Goal: Task Accomplishment & Management: Manage account settings

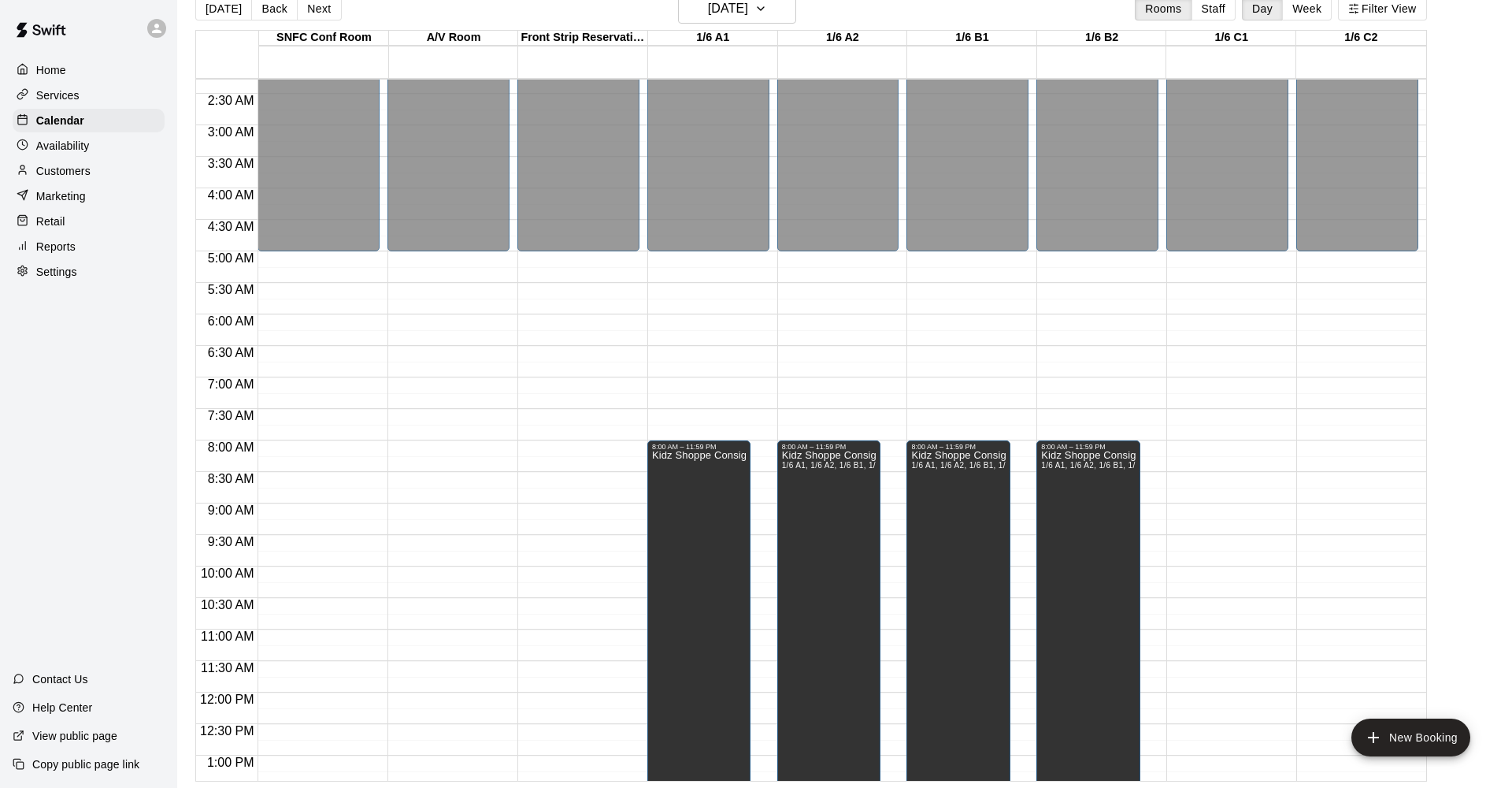
scroll to position [146, 0]
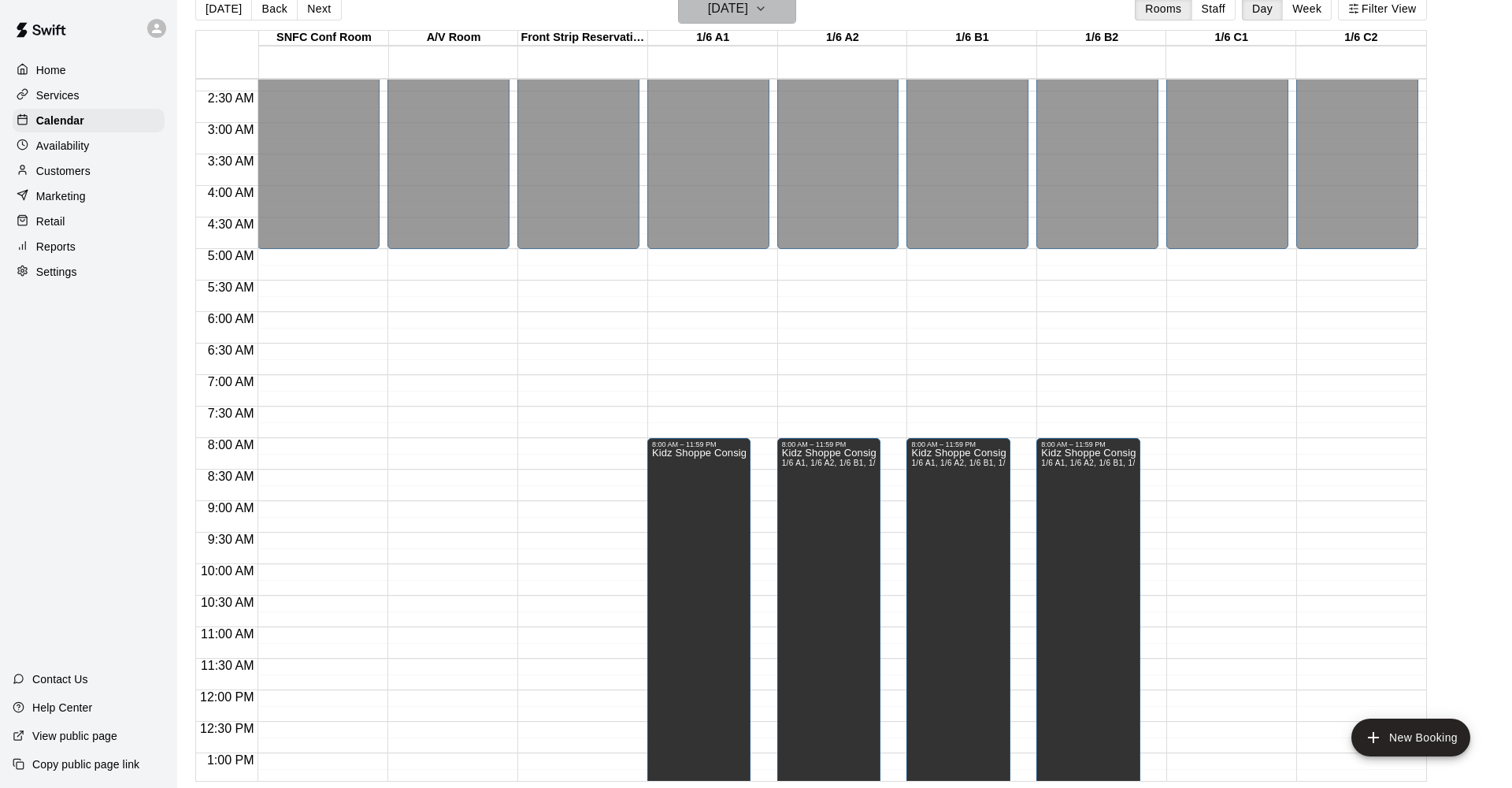
click at [731, 20] on button "[DATE]" at bounding box center [737, 9] width 118 height 30
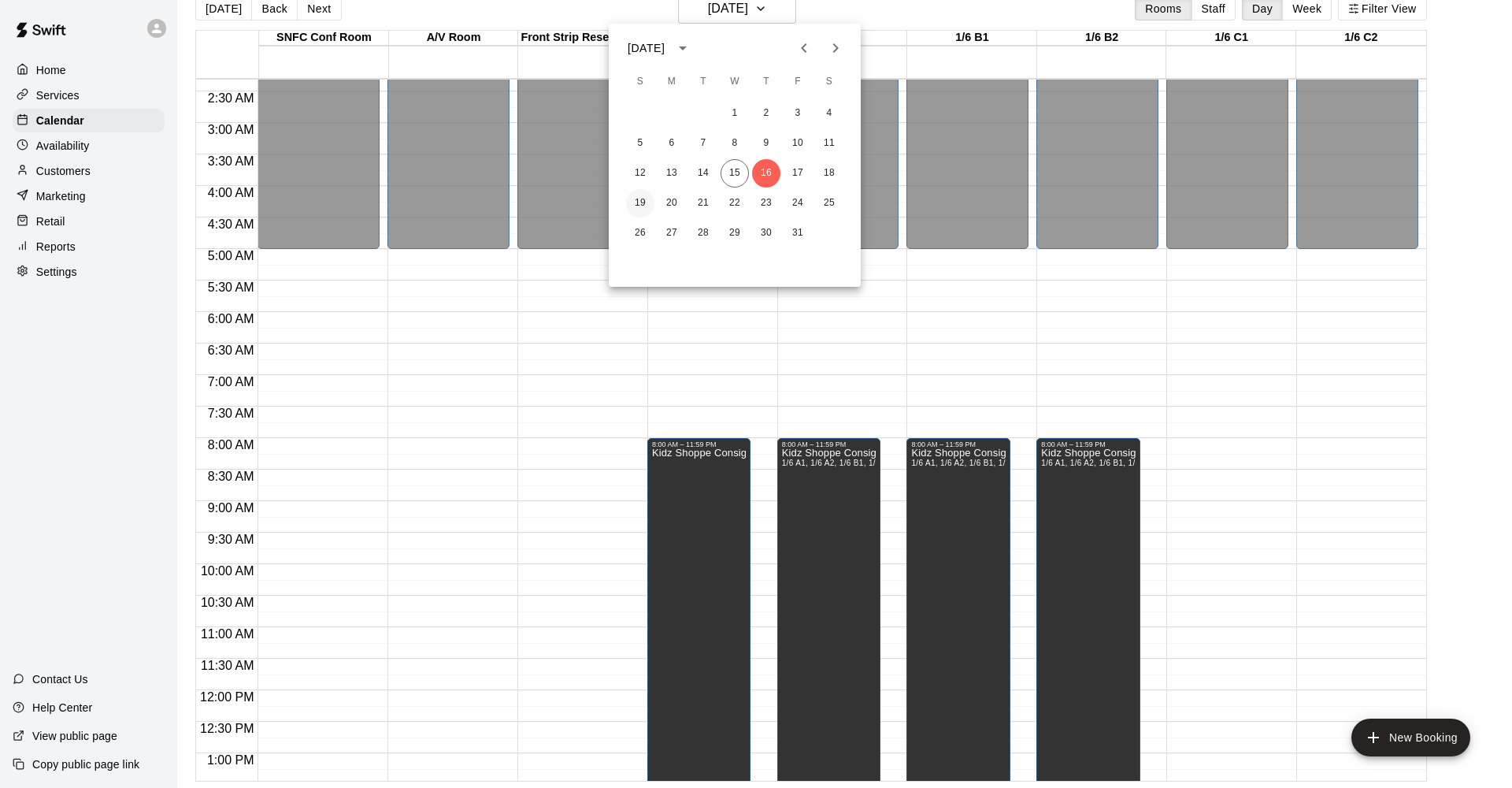
click at [633, 206] on button "19" at bounding box center [640, 203] width 28 height 28
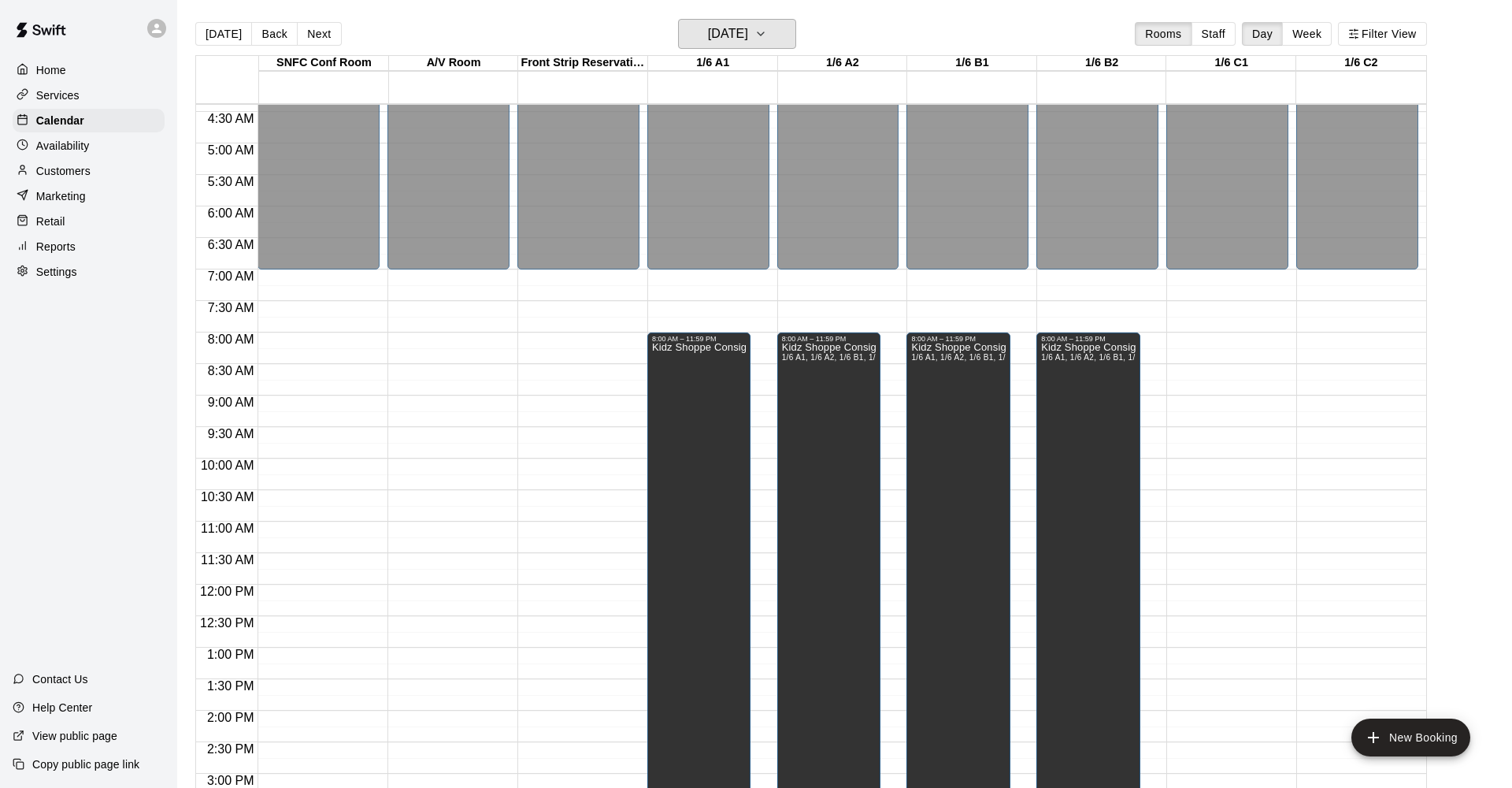
scroll to position [276, 0]
click at [1314, 32] on button "Week" at bounding box center [1306, 34] width 50 height 24
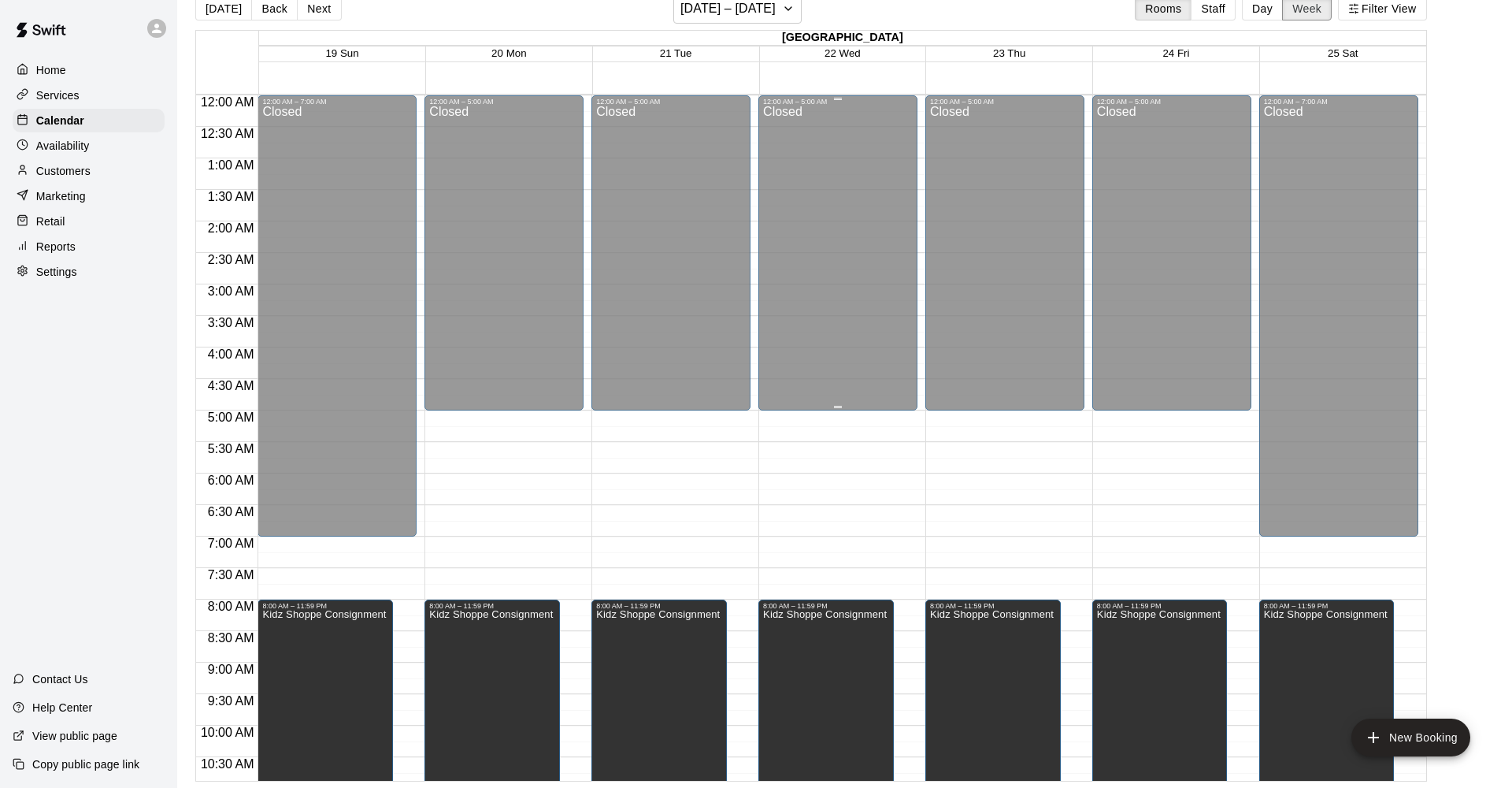
scroll to position [0, 0]
click at [725, 20] on button "[DATE] – [DATE]" at bounding box center [737, 9] width 128 height 30
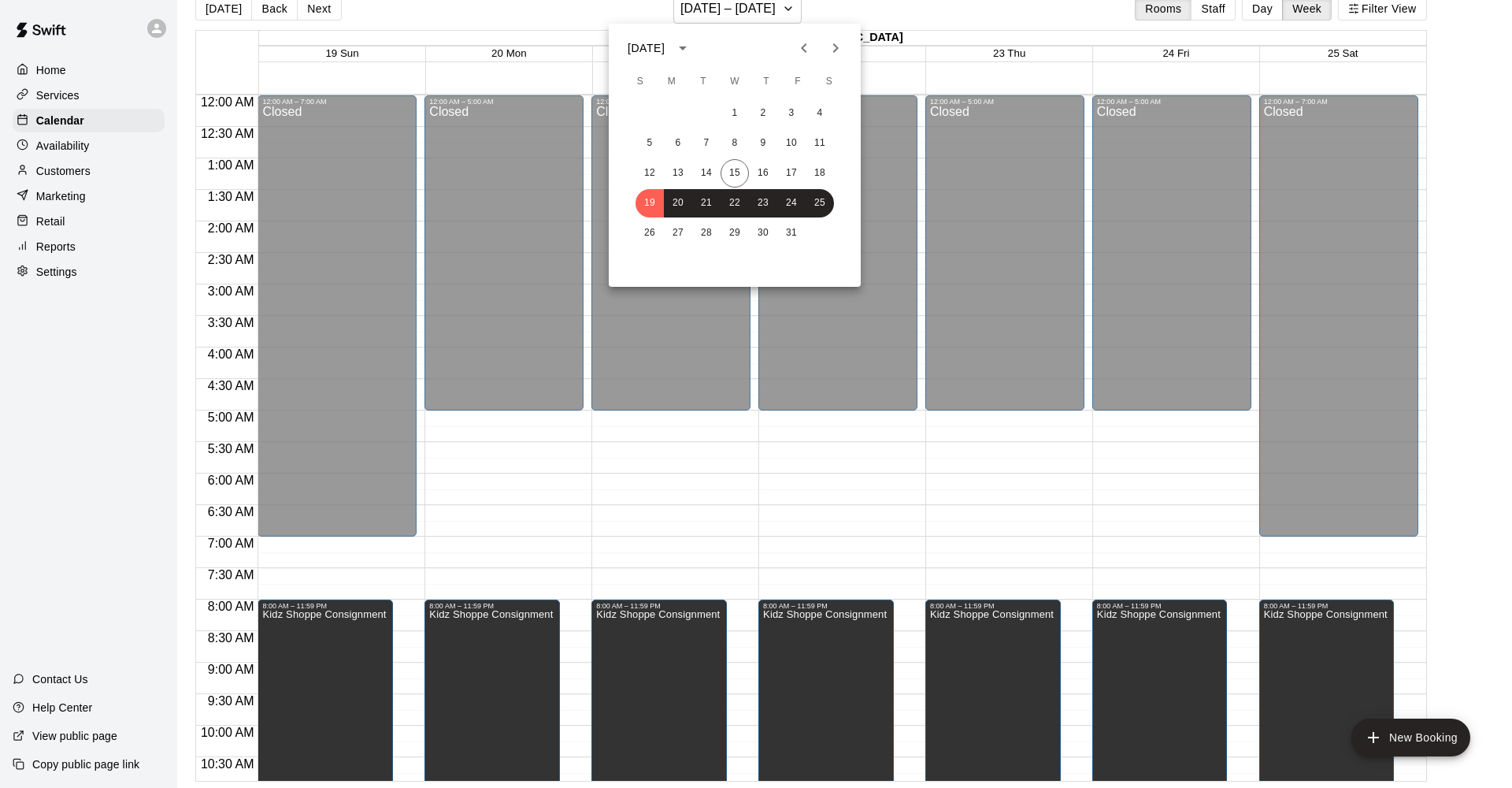
click at [945, 21] on div at bounding box center [756, 394] width 1512 height 788
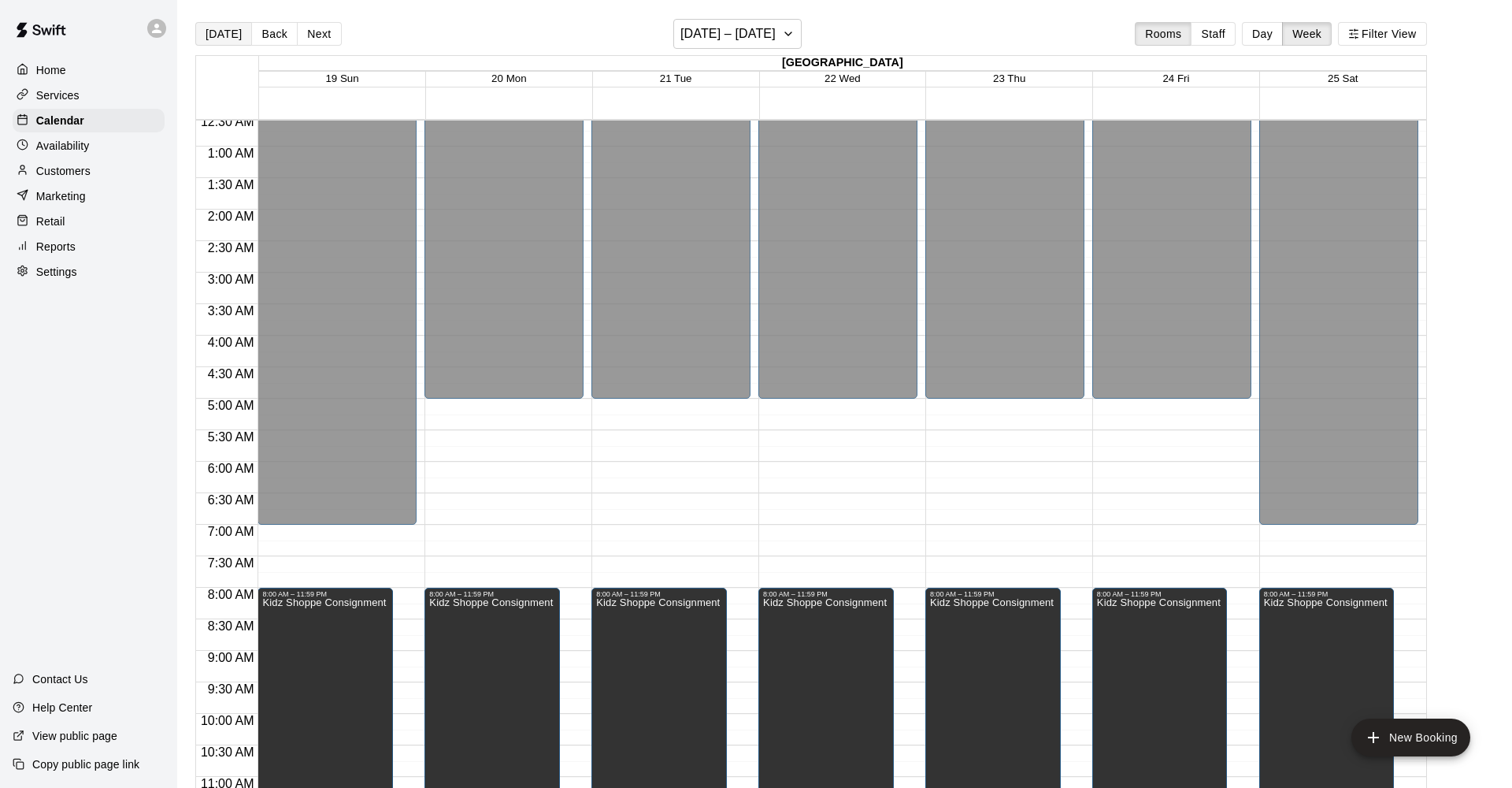
click at [206, 35] on button "[DATE]" at bounding box center [224, 34] width 57 height 24
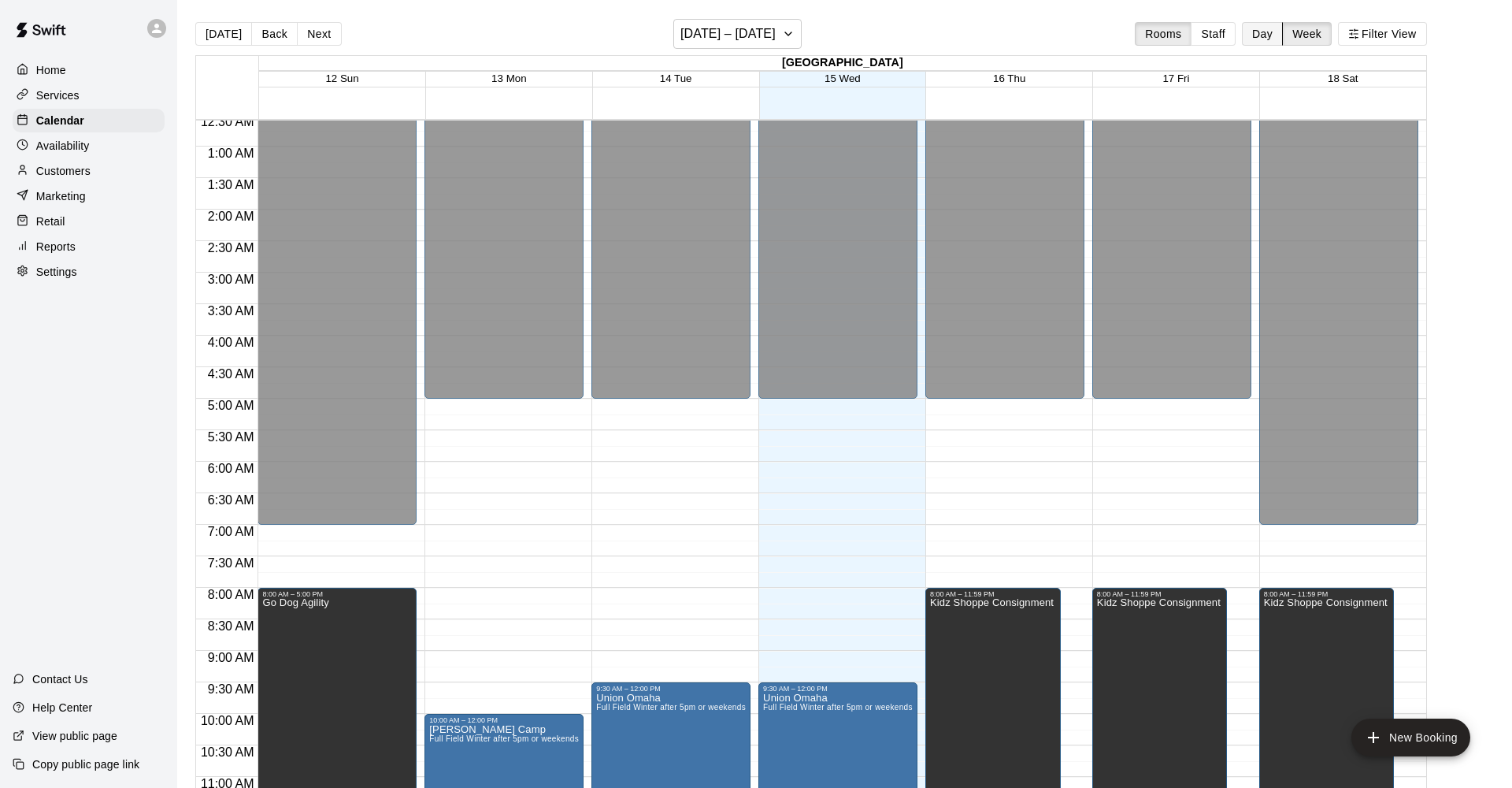
click at [1265, 31] on button "Day" at bounding box center [1262, 34] width 41 height 24
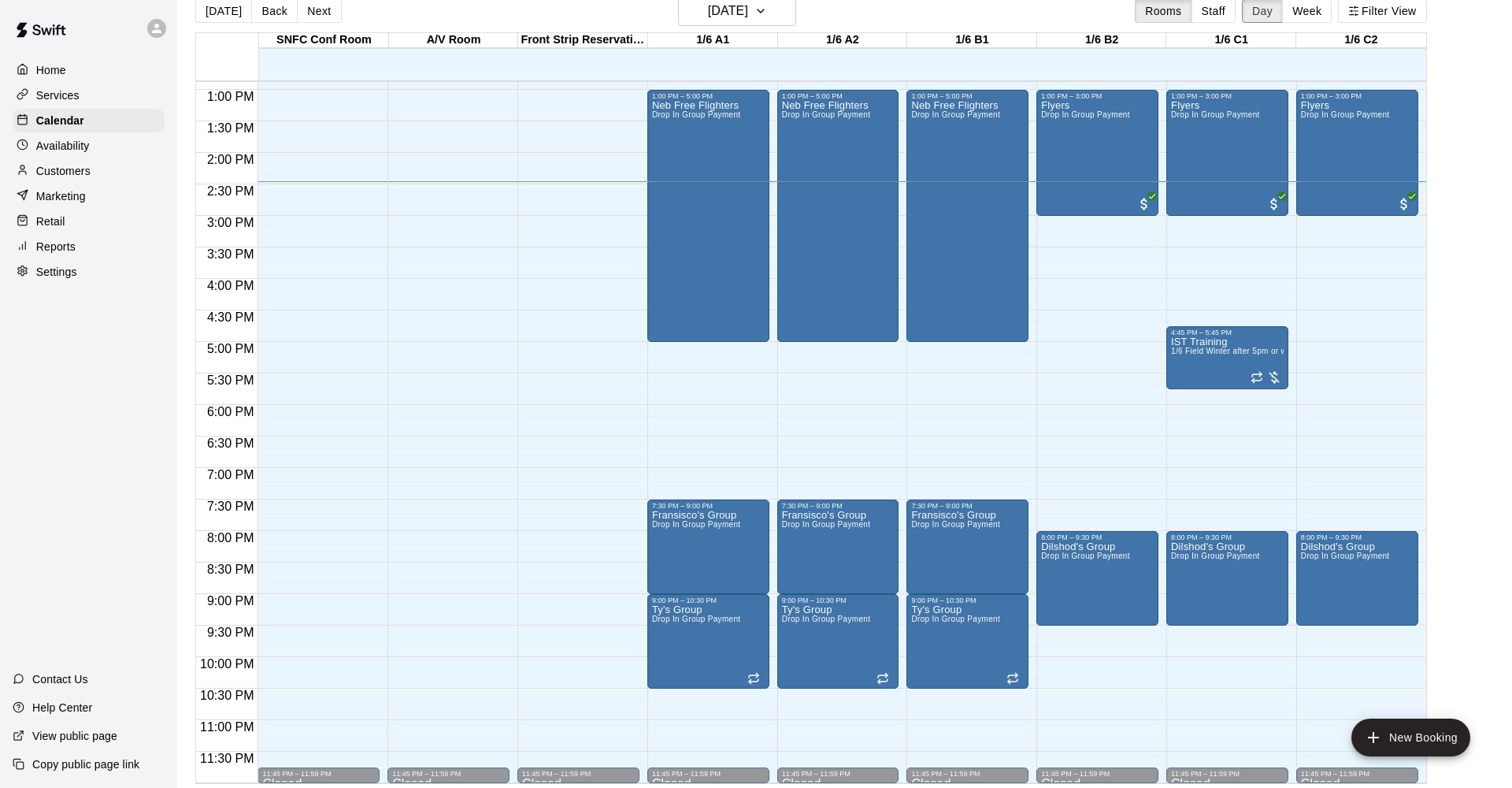
scroll to position [15, 0]
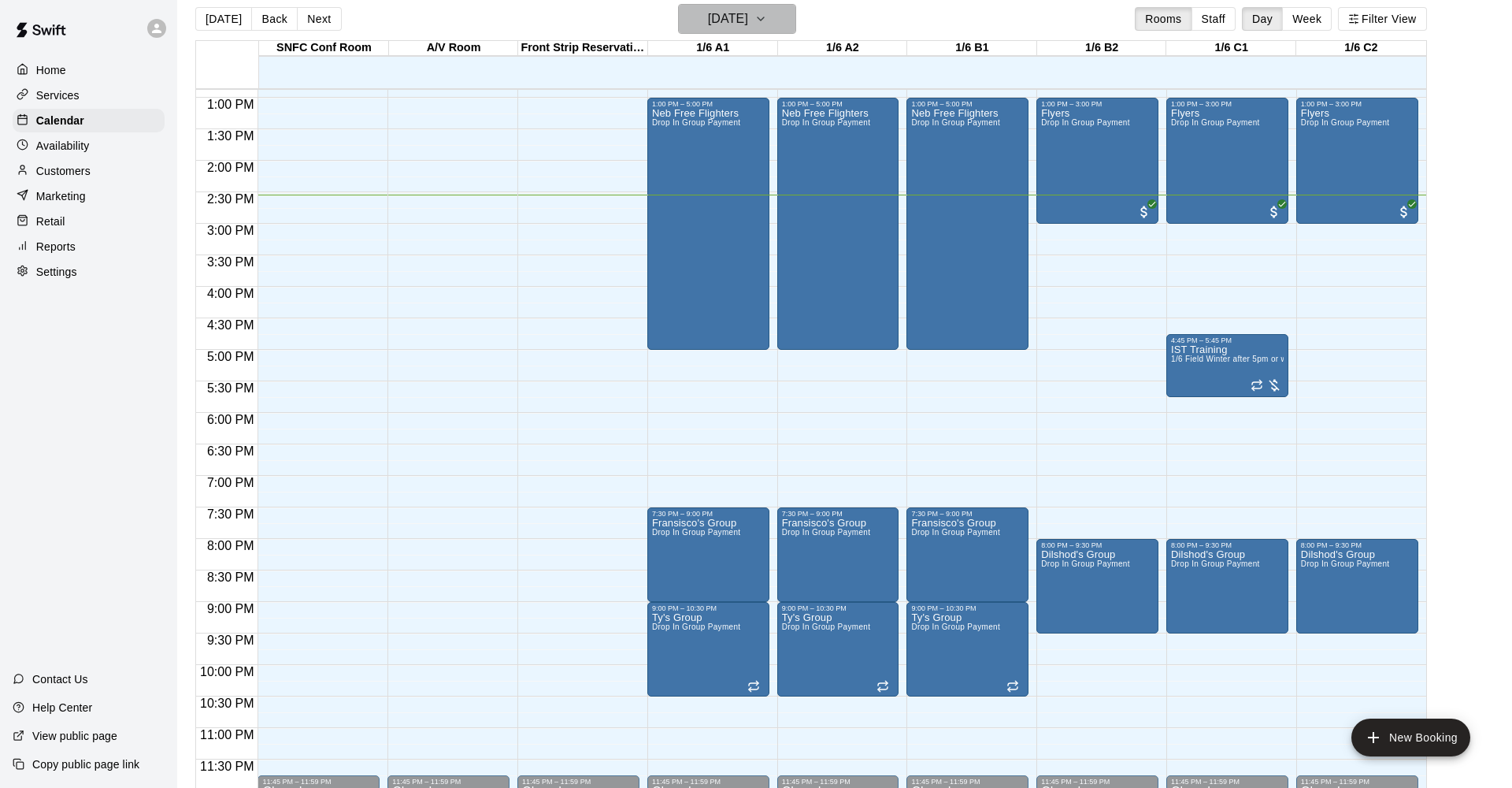
click at [748, 18] on h6 "[DATE]" at bounding box center [728, 19] width 40 height 22
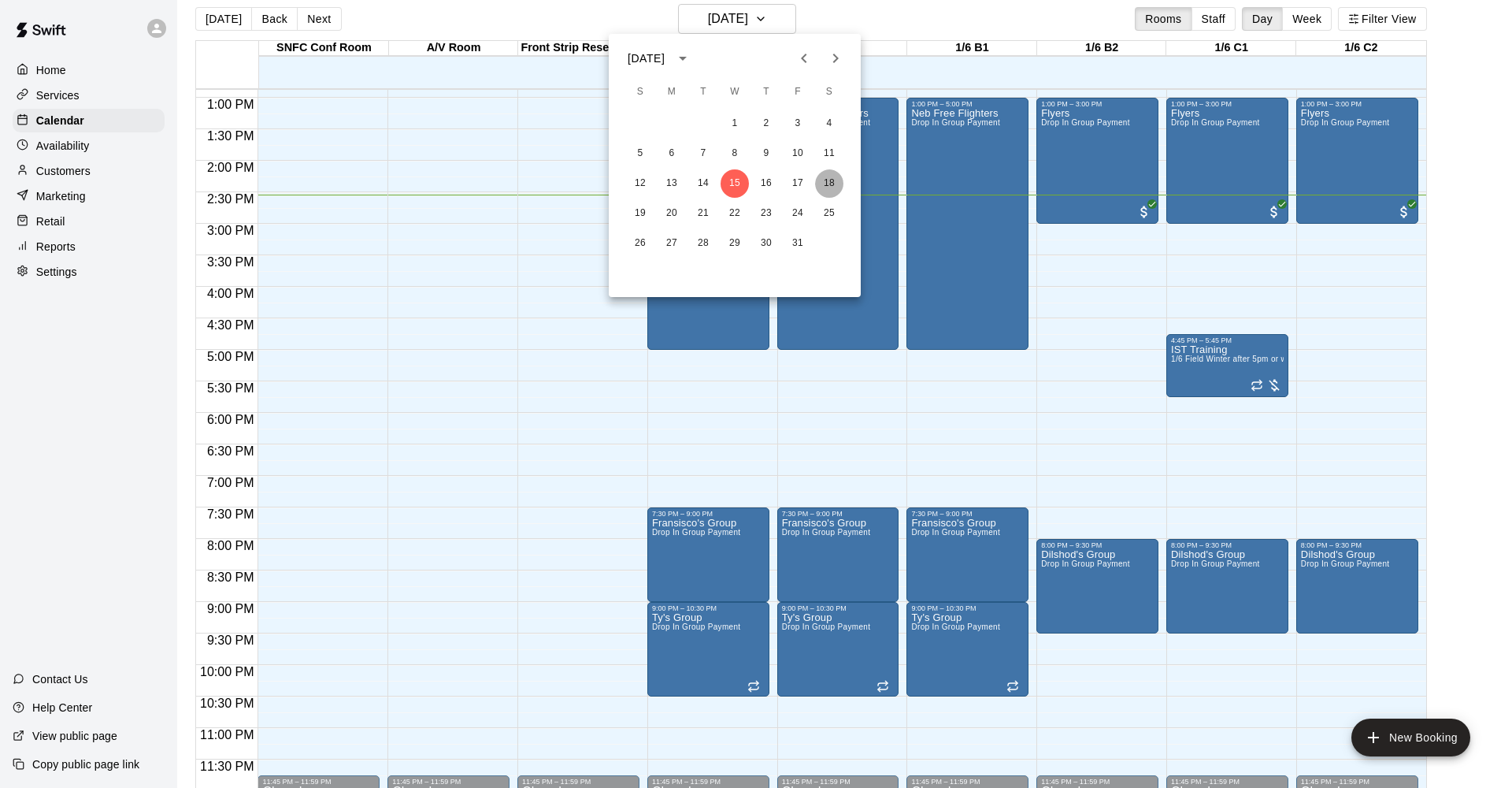
click at [834, 185] on button "18" at bounding box center [829, 184] width 28 height 28
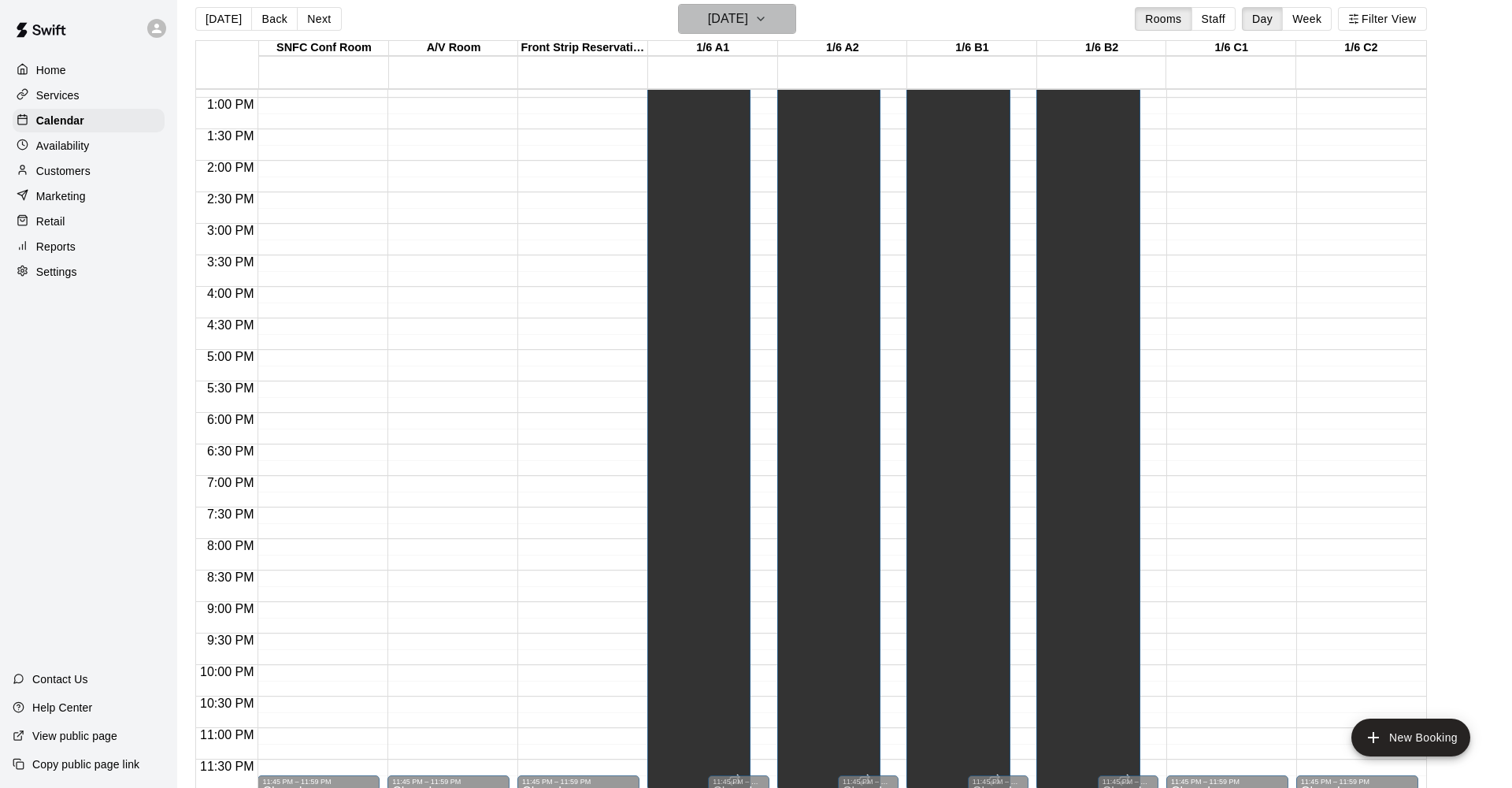
click at [748, 15] on h6 "[DATE]" at bounding box center [728, 19] width 40 height 22
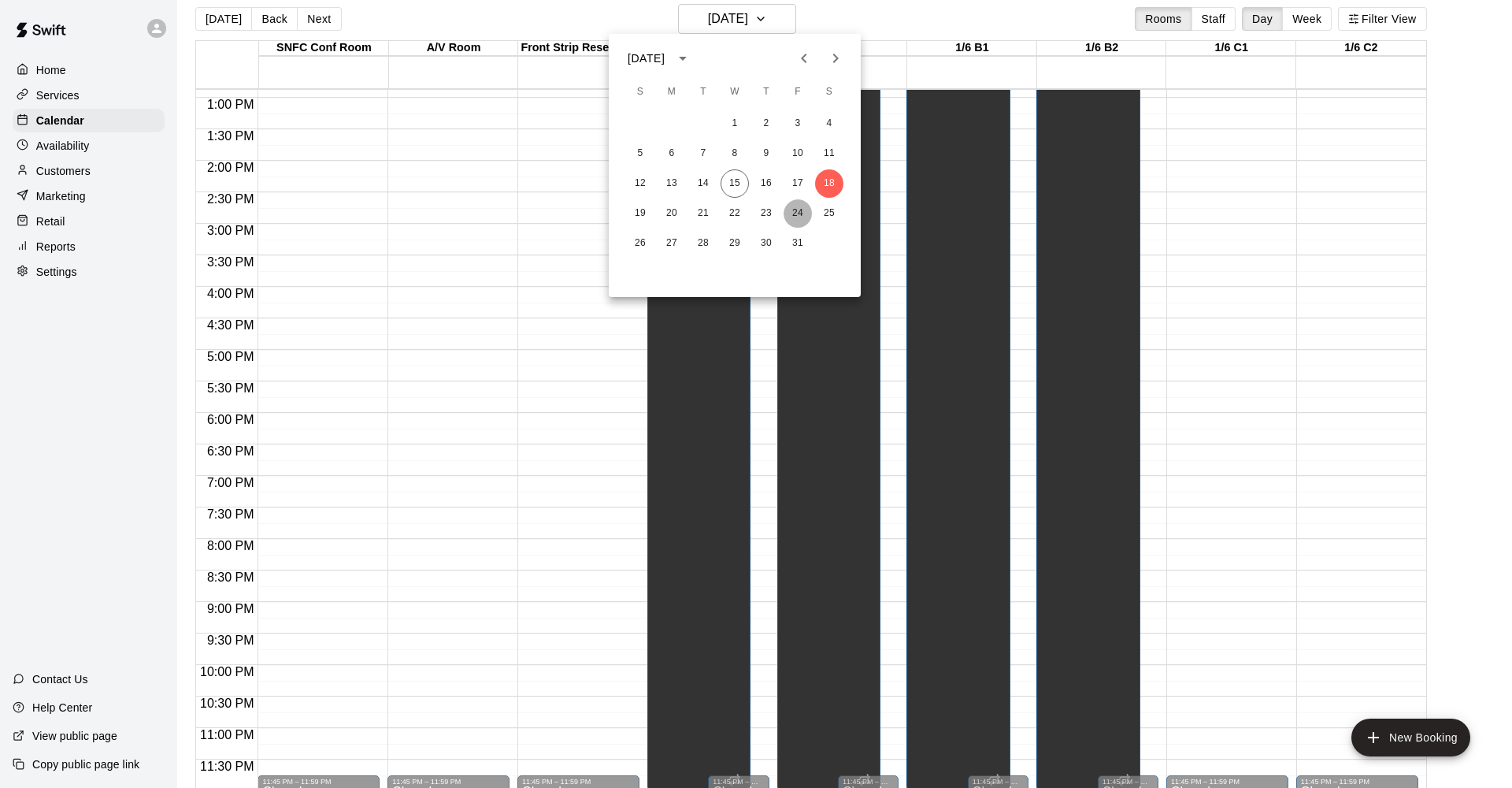
click at [802, 212] on button "24" at bounding box center [798, 214] width 28 height 28
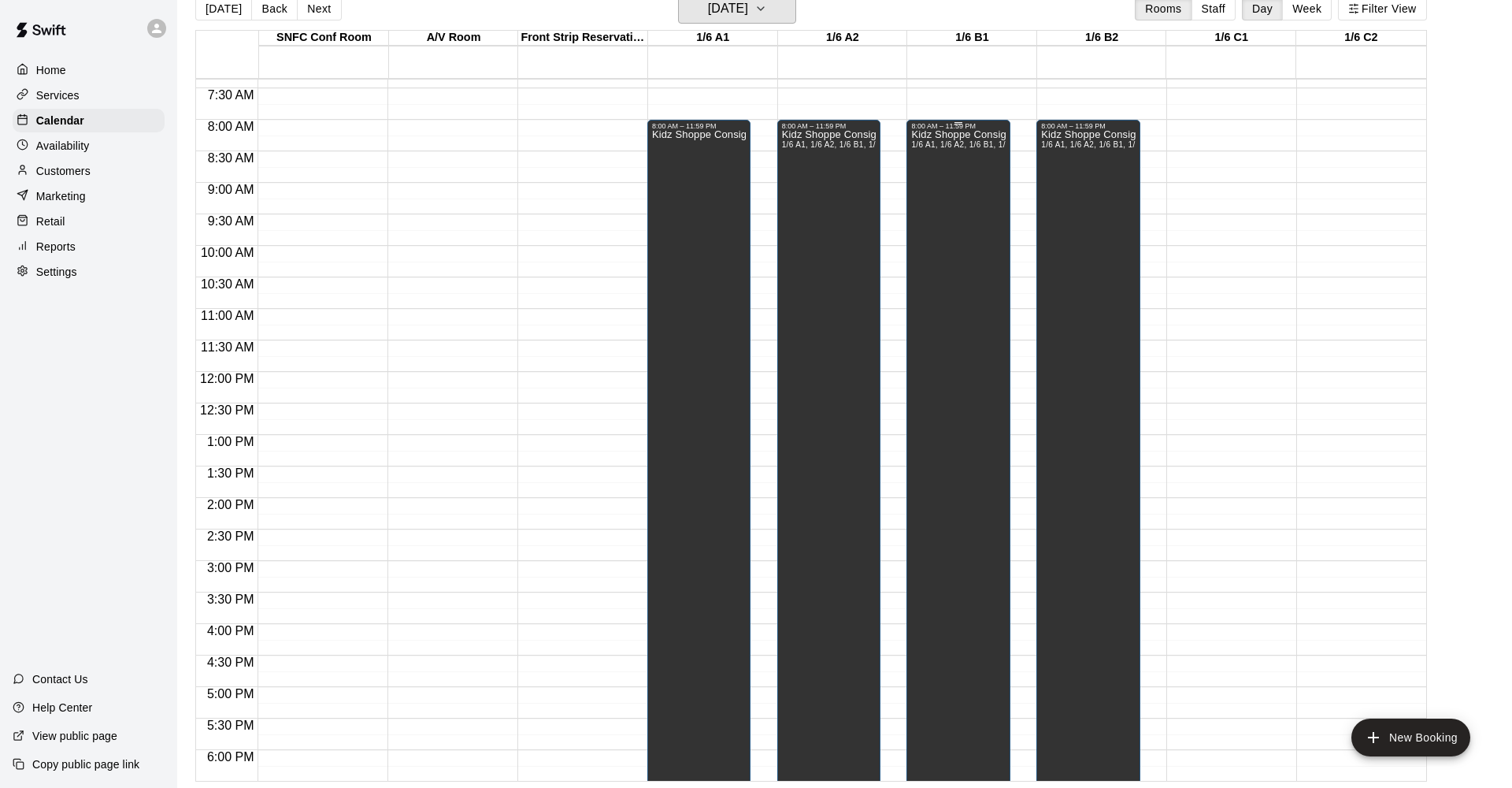
scroll to position [0, 0]
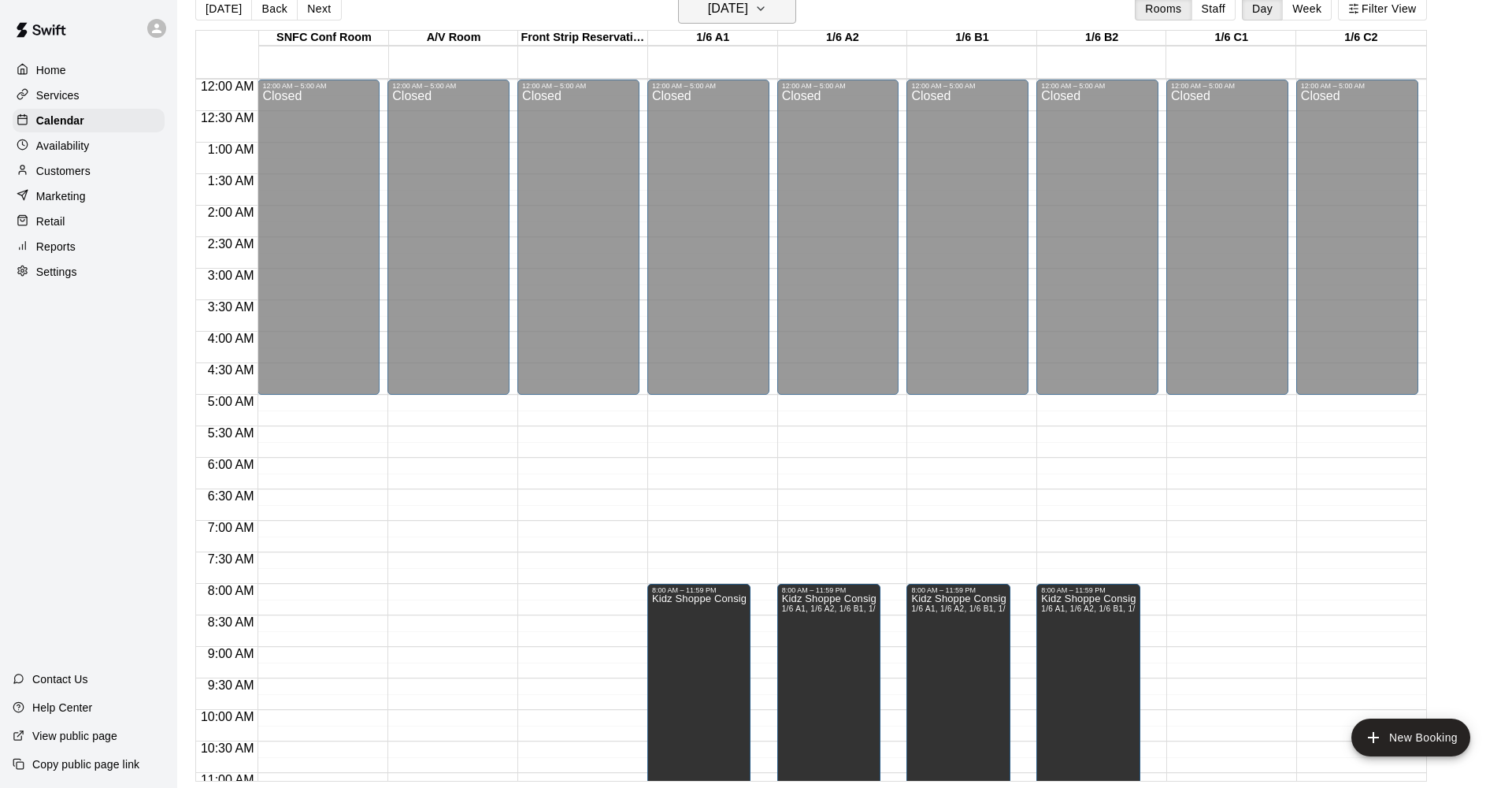
click at [748, 16] on h6 "[DATE]" at bounding box center [728, 9] width 40 height 22
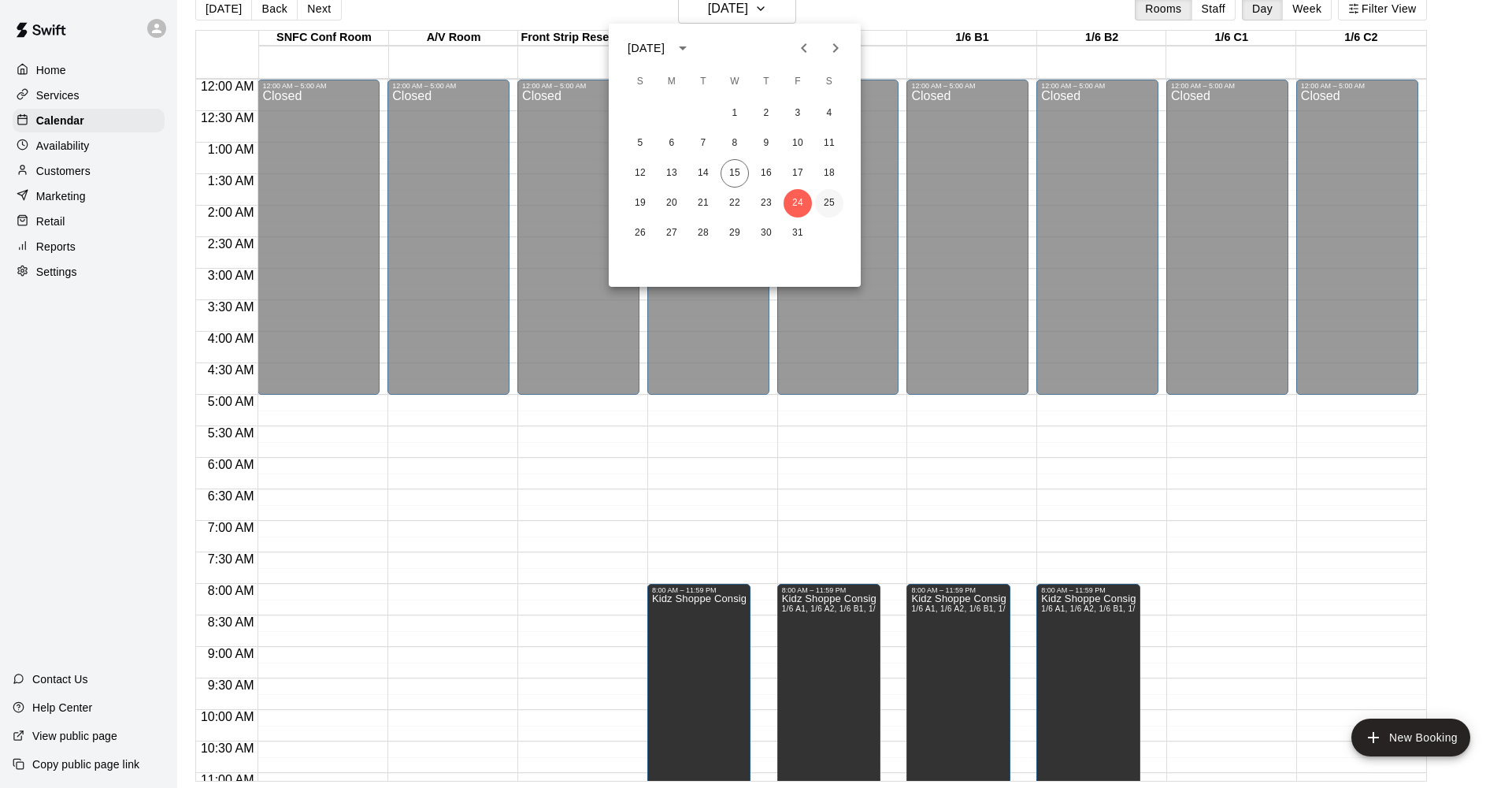
click at [828, 199] on button "25" at bounding box center [829, 203] width 28 height 28
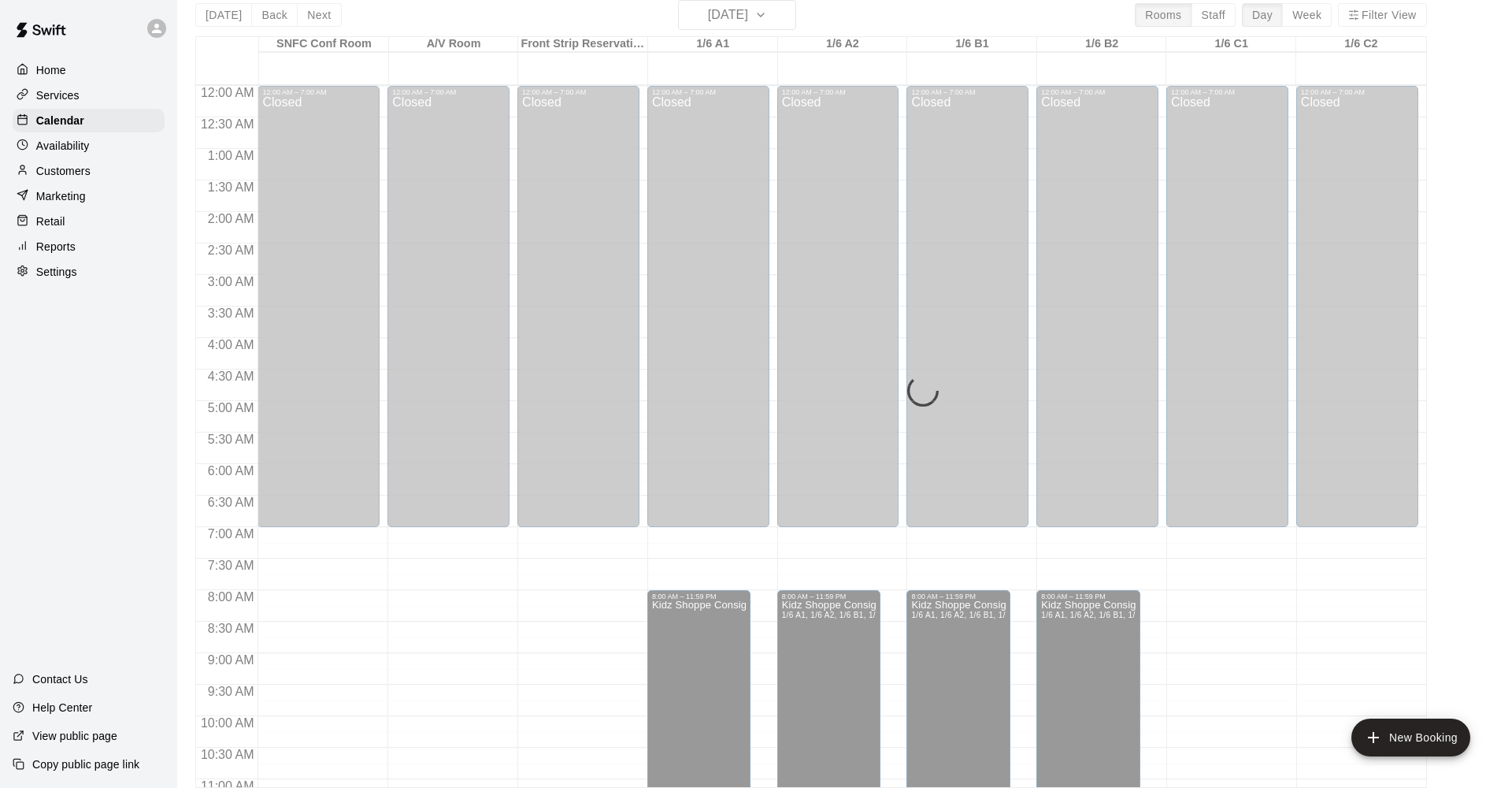
click at [223, 14] on div "[DATE] Back [DATE][DATE] Rooms Staff Day Week Filter View SNFC Conf Room 25 Sat…" at bounding box center [811, 394] width 1232 height 788
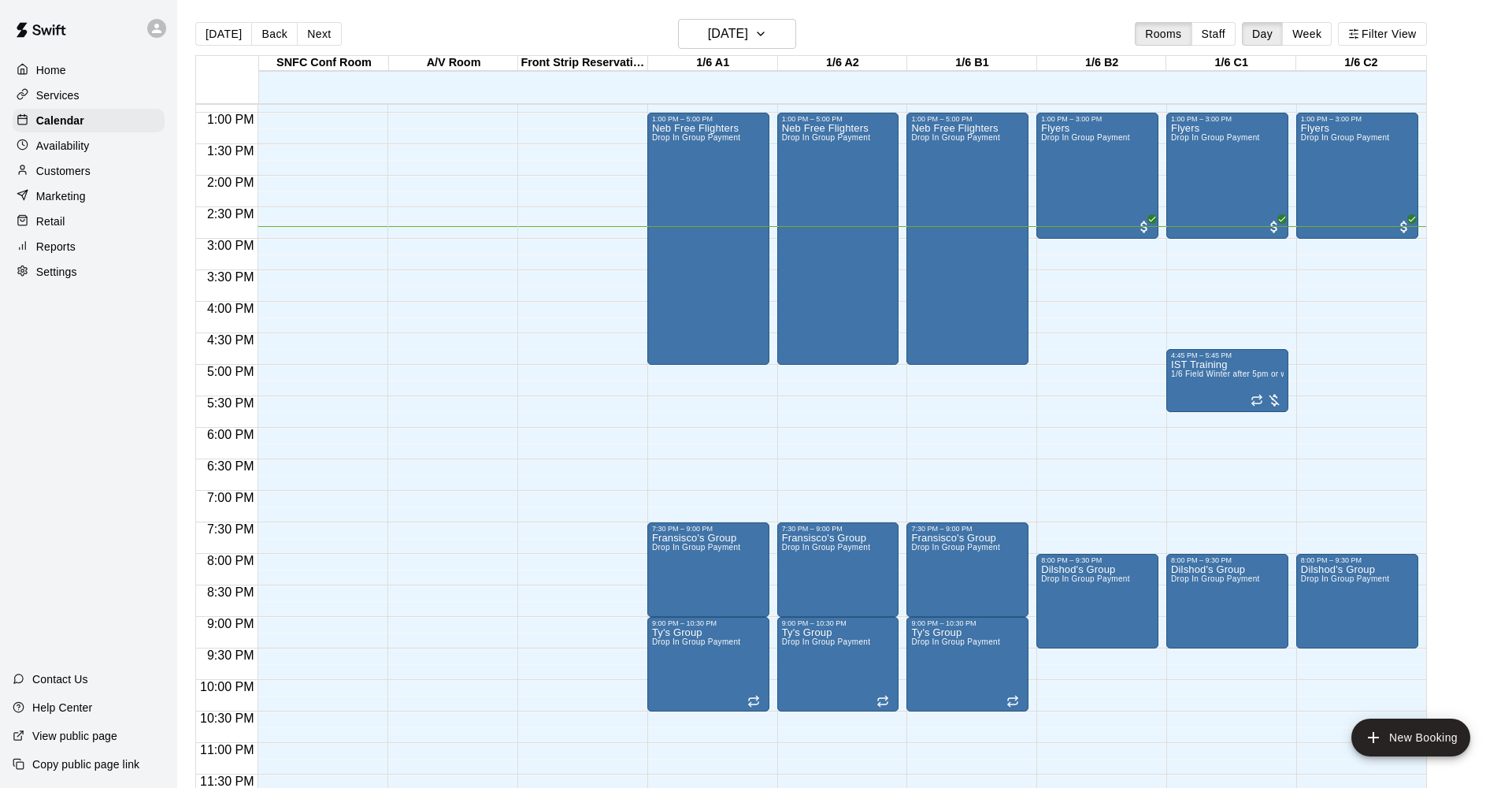
scroll to position [1, 0]
